Goal: Check status: Check status

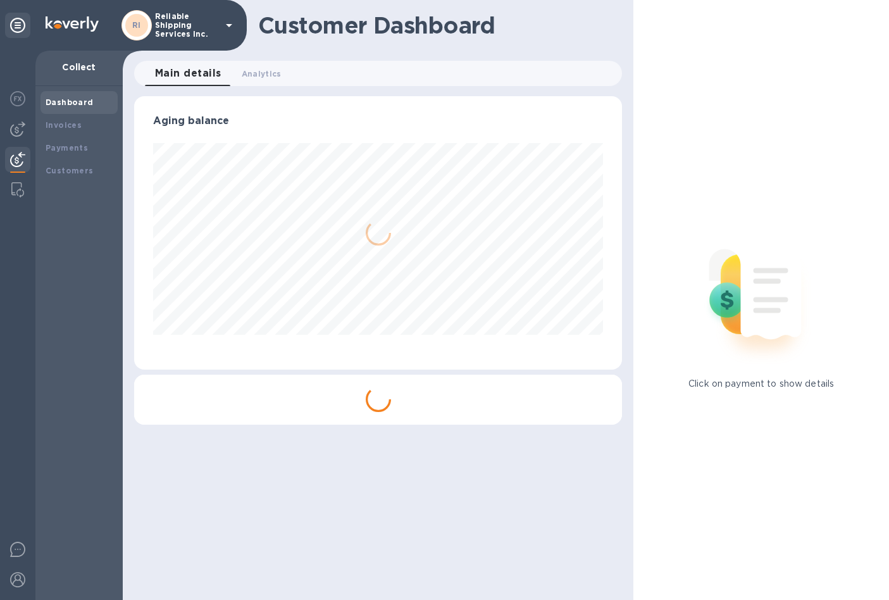
scroll to position [273, 488]
click at [70, 147] on b "Payments" at bounding box center [67, 147] width 42 height 9
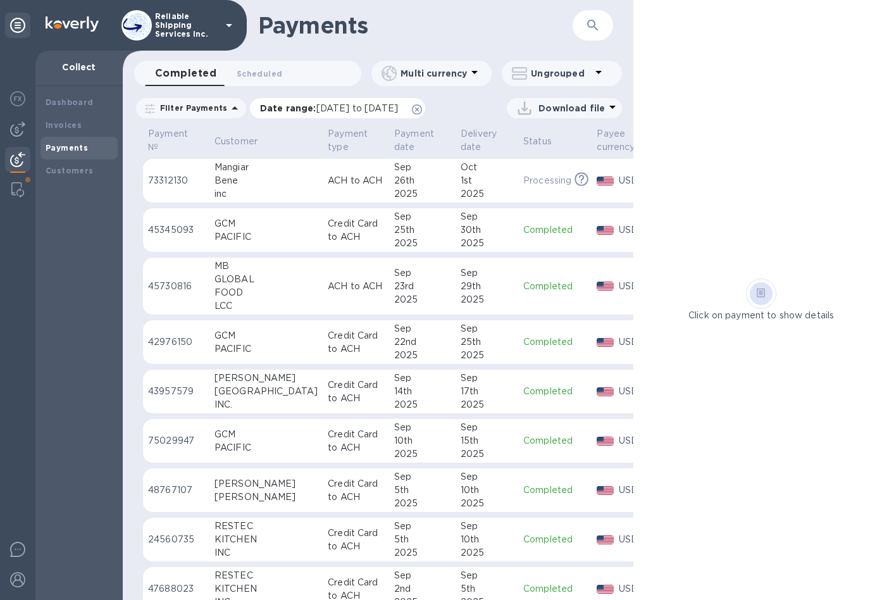
click at [425, 108] on div "Date range : [DATE] to [DATE]" at bounding box center [337, 108] width 175 height 20
click at [422, 108] on icon at bounding box center [417, 109] width 10 height 10
click at [601, 22] on button "button" at bounding box center [592, 25] width 30 height 30
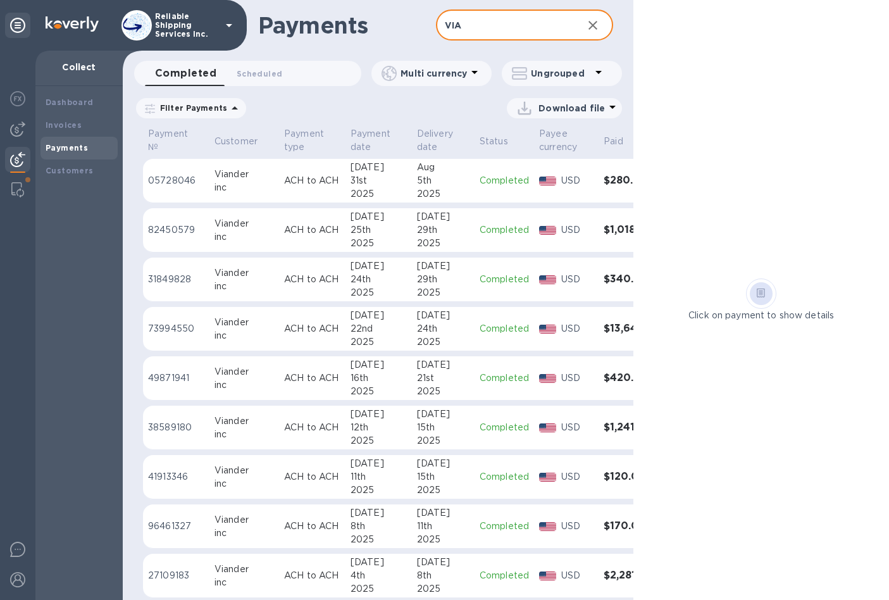
type input "VIA"
click at [371, 183] on div "31st" at bounding box center [378, 180] width 56 height 13
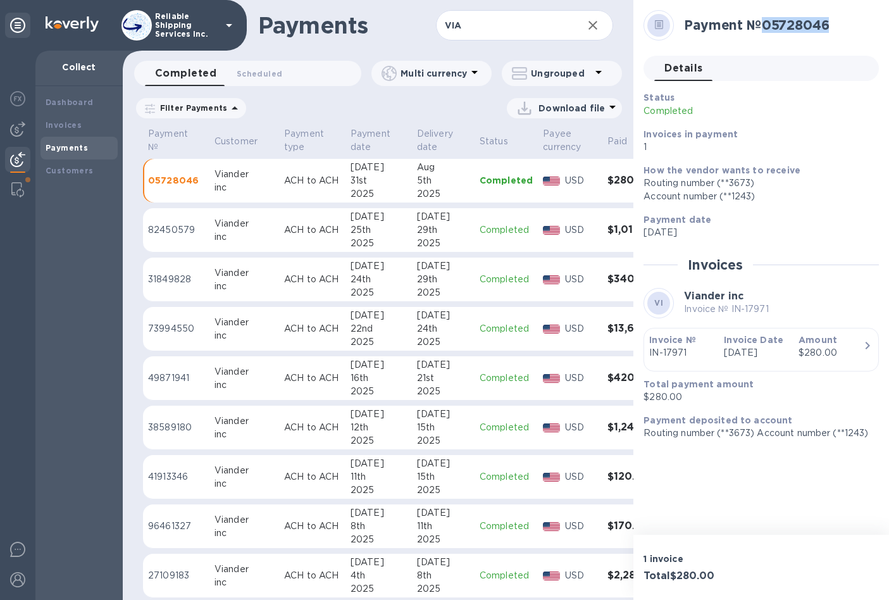
drag, startPoint x: 768, startPoint y: 21, endPoint x: 839, endPoint y: 23, distance: 71.5
click at [839, 23] on h2 "Payment № 05728046" at bounding box center [776, 25] width 185 height 16
copy h2 "05728046"
click at [426, 180] on div "5th" at bounding box center [443, 180] width 52 height 13
click at [752, 26] on h2 "Payment № 05728046" at bounding box center [776, 25] width 185 height 16
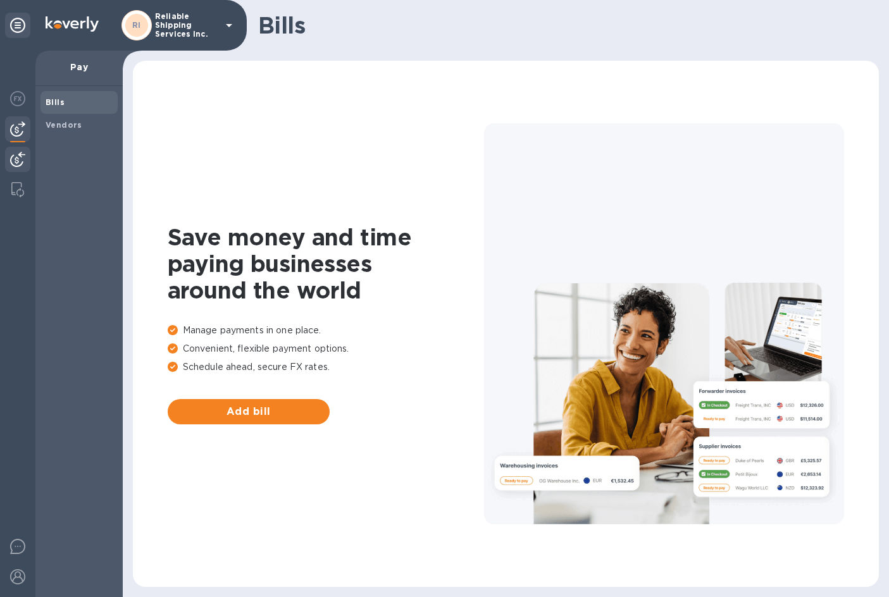
click at [18, 154] on img at bounding box center [17, 159] width 15 height 15
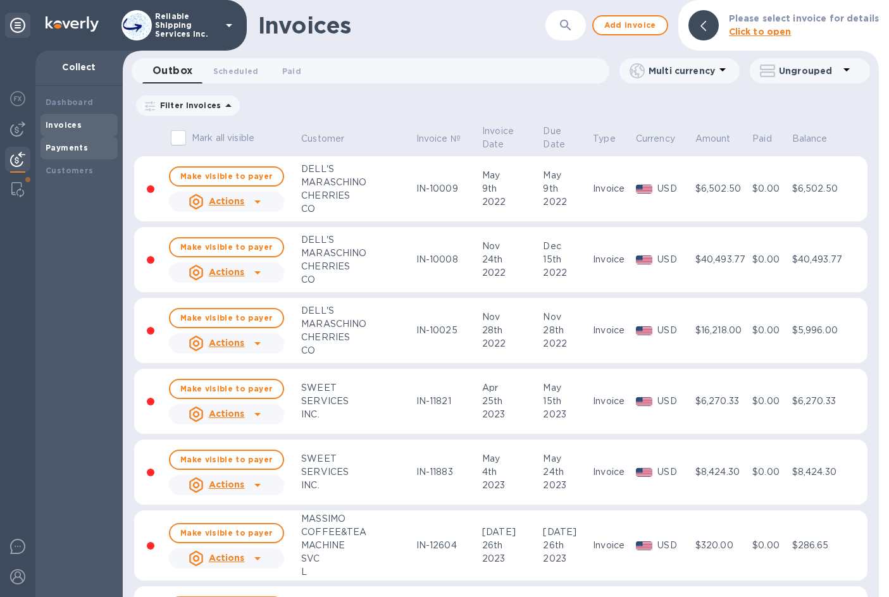
click at [62, 145] on b "Payments" at bounding box center [67, 147] width 42 height 9
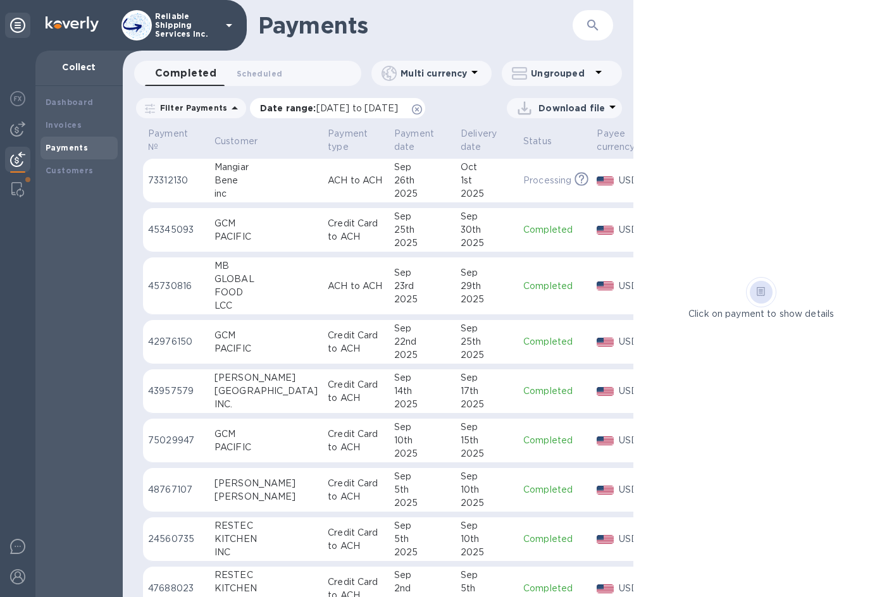
click at [422, 108] on icon at bounding box center [417, 109] width 10 height 10
click at [25, 130] on div at bounding box center [17, 128] width 25 height 25
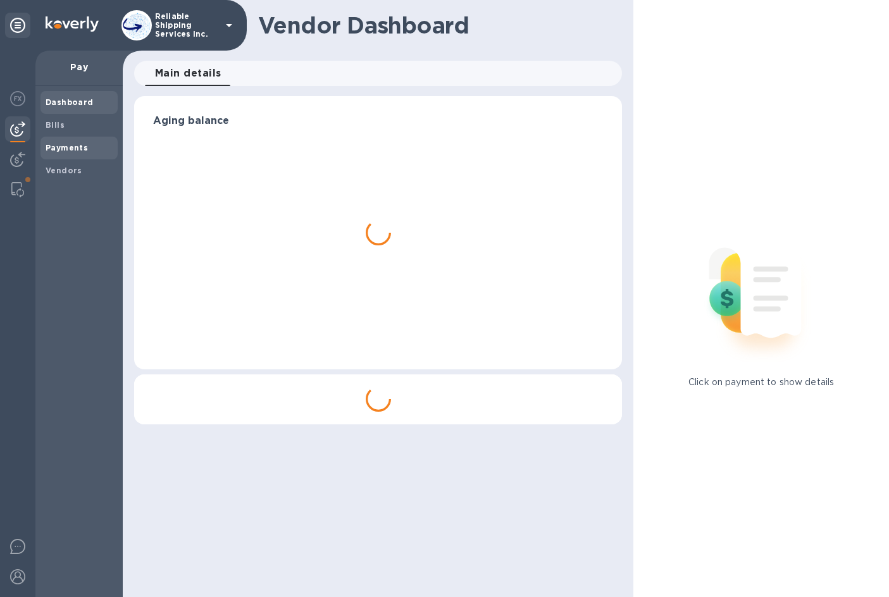
click at [74, 146] on b "Payments" at bounding box center [67, 147] width 42 height 9
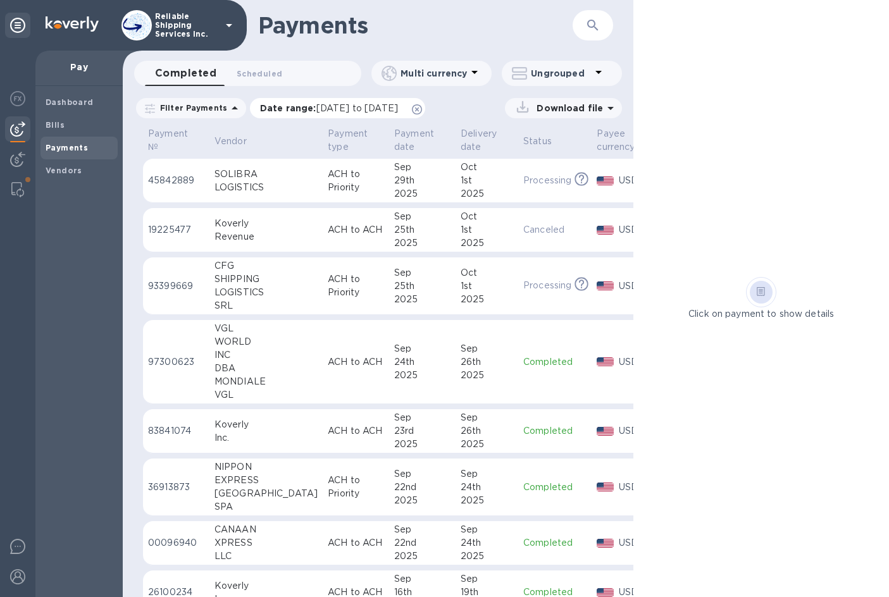
click at [422, 109] on icon at bounding box center [417, 109] width 10 height 10
